Goal: Find specific page/section: Find specific page/section

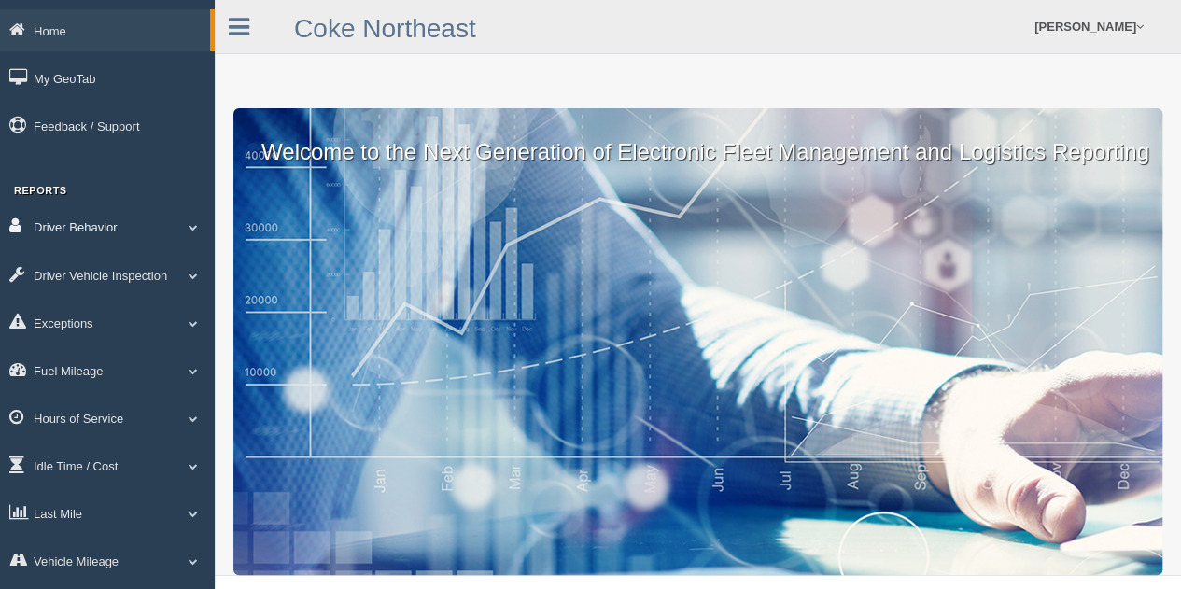
click at [194, 227] on span at bounding box center [193, 226] width 24 height 9
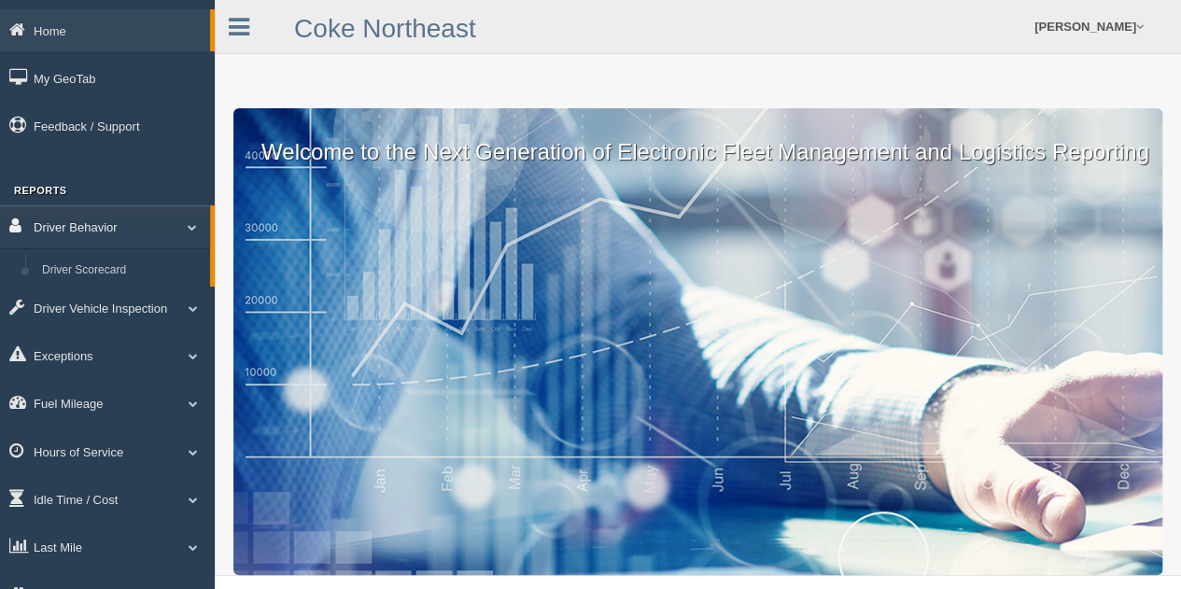
click at [194, 227] on span at bounding box center [185, 226] width 24 height 9
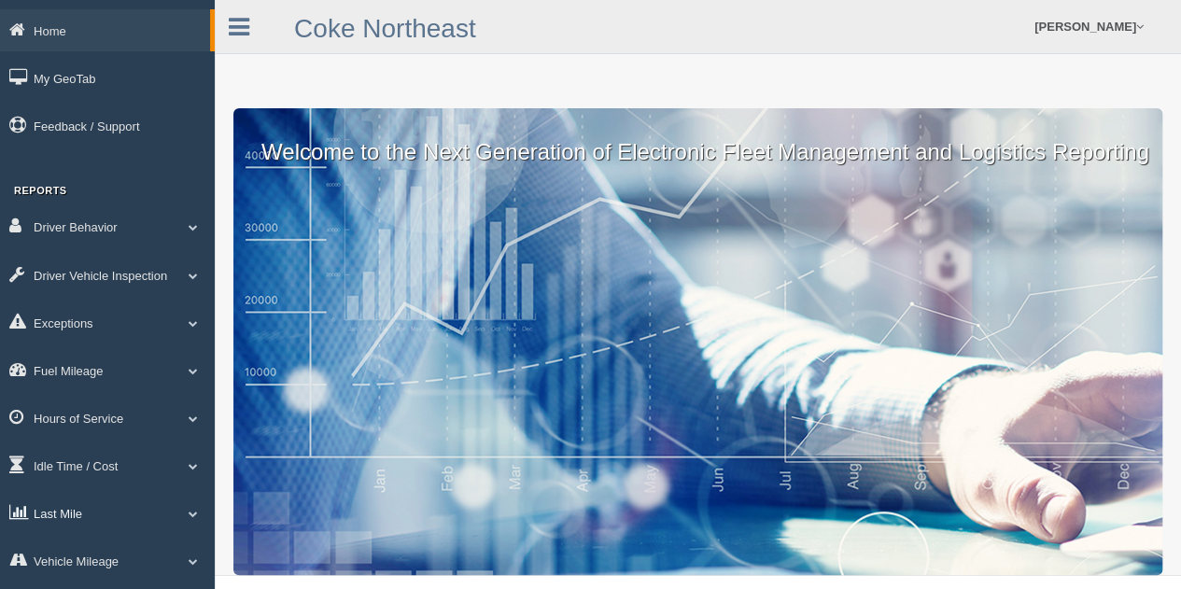
click at [194, 514] on span at bounding box center [193, 513] width 24 height 9
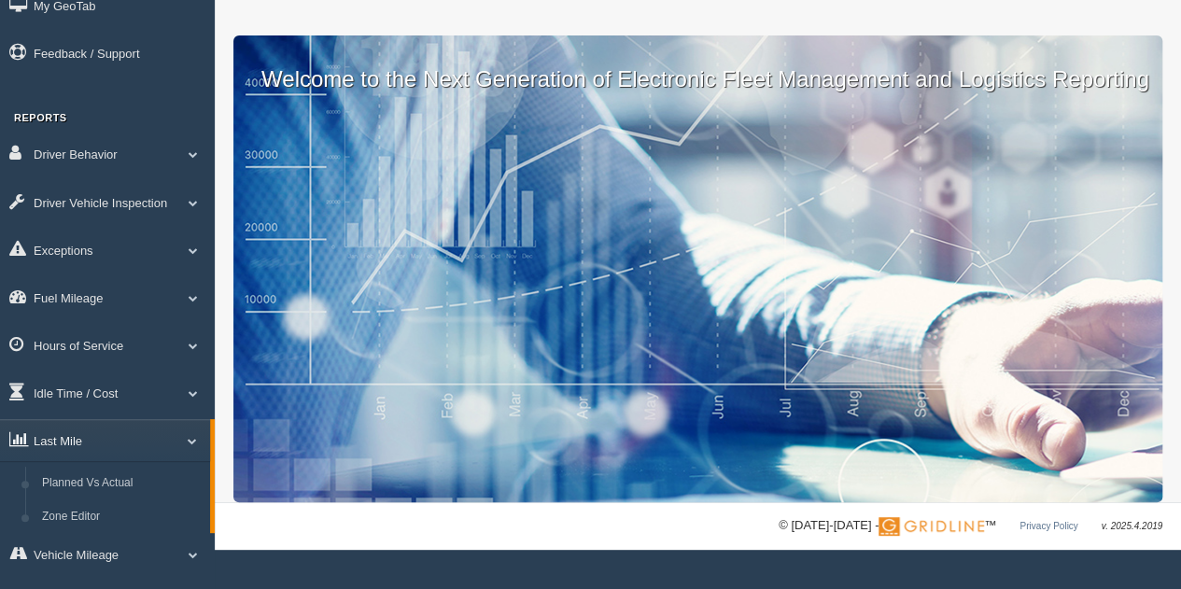
scroll to position [148, 0]
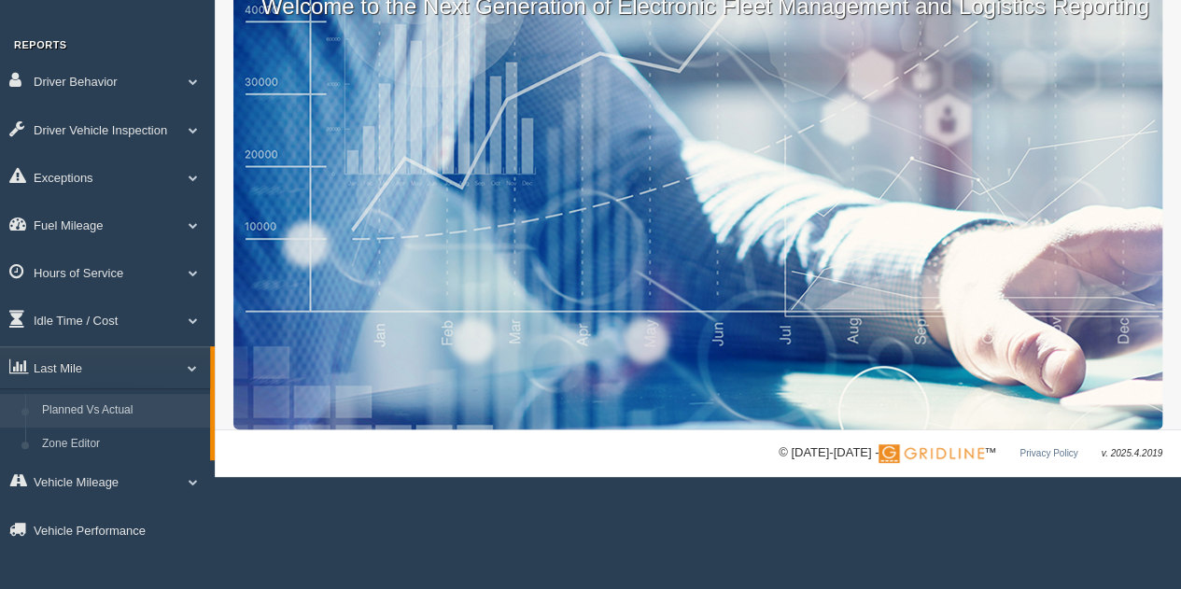
click at [108, 408] on link "Planned Vs Actual" at bounding box center [122, 411] width 176 height 34
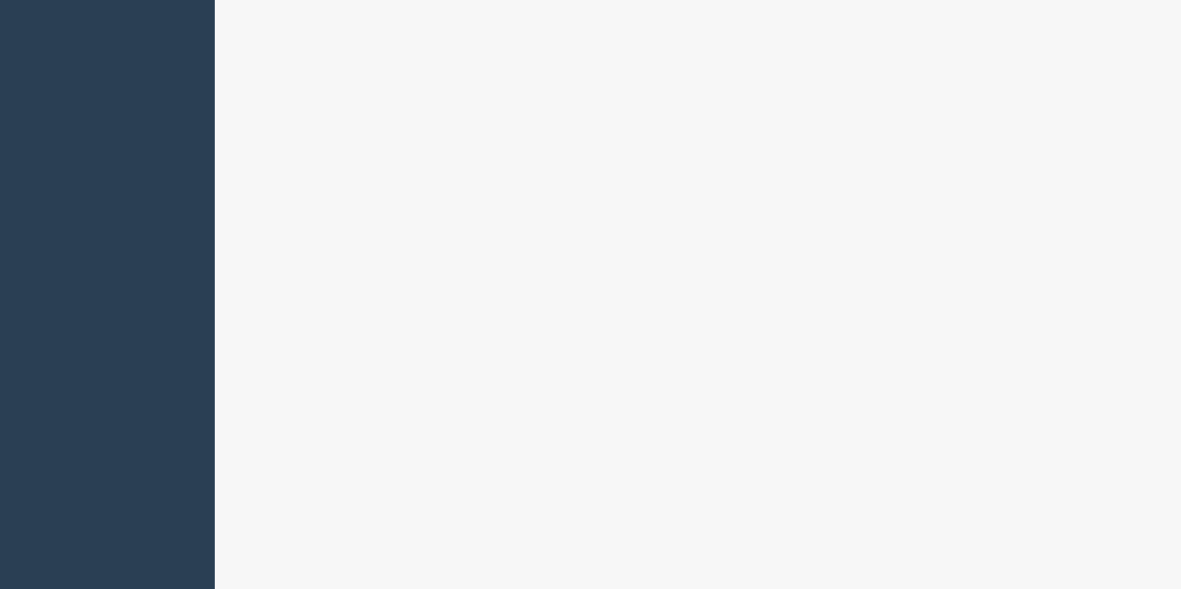
scroll to position [934, 0]
